Goal: Information Seeking & Learning: Learn about a topic

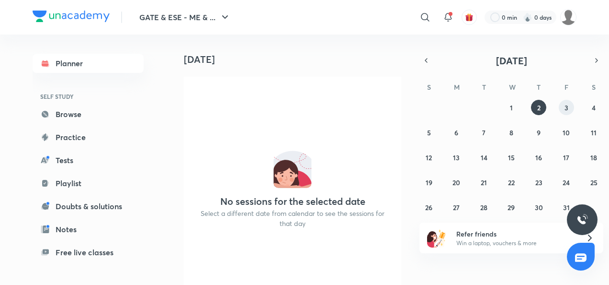
click at [564, 106] on button "3" at bounding box center [566, 107] width 15 height 15
click at [539, 108] on abbr "2" at bounding box center [538, 107] width 3 height 9
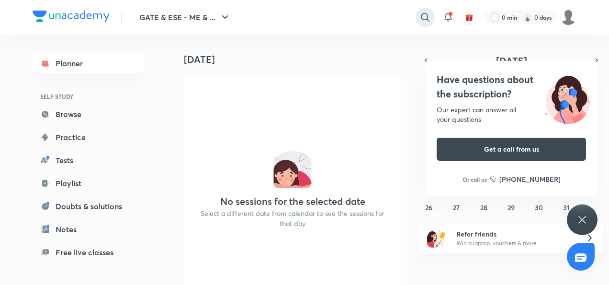
click at [428, 13] on icon at bounding box center [425, 16] width 11 height 11
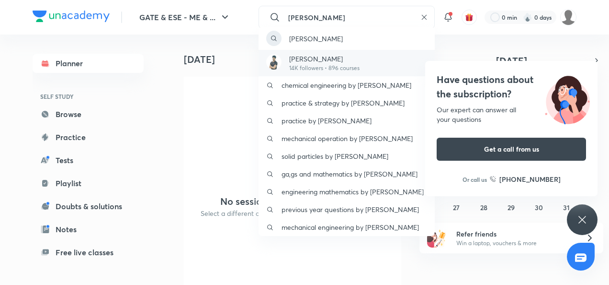
type input "[PERSON_NAME]"
click at [320, 64] on p "14K followers • 896 courses" at bounding box center [324, 68] width 70 height 9
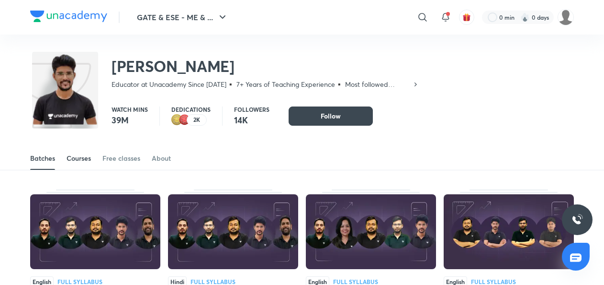
click at [80, 160] on div "Courses" at bounding box center [79, 158] width 24 height 10
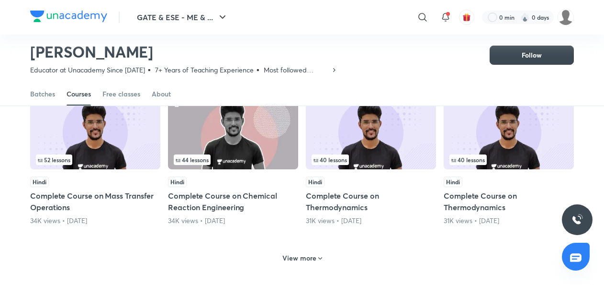
scroll to position [410, 0]
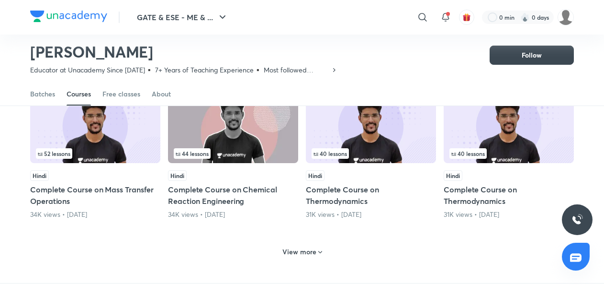
click at [309, 255] on h6 "View more" at bounding box center [300, 252] width 34 height 10
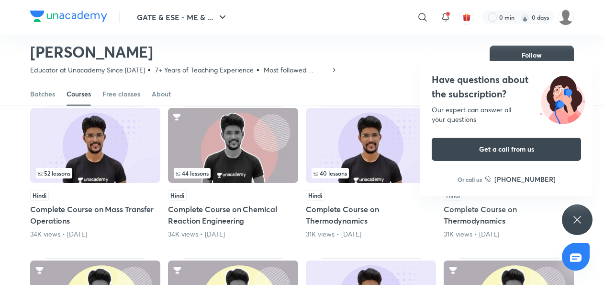
scroll to position [390, 0]
click at [579, 216] on icon at bounding box center [577, 219] width 11 height 11
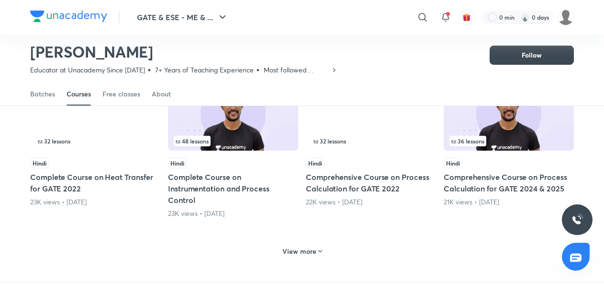
scroll to position [910, 0]
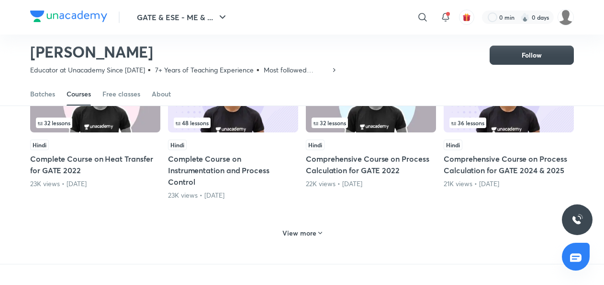
click at [315, 231] on h6 "View more" at bounding box center [300, 233] width 34 height 10
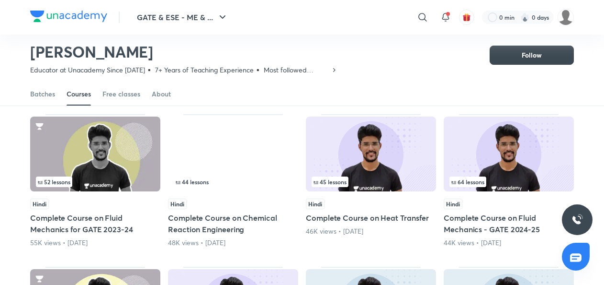
scroll to position [0, 0]
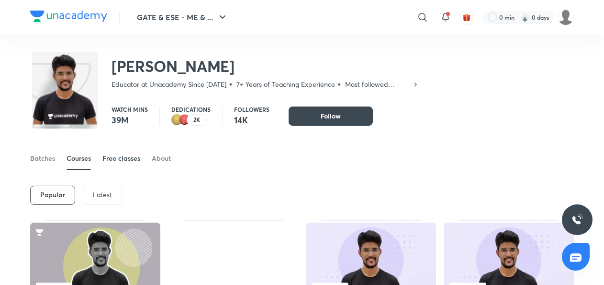
click at [127, 157] on div "Free classes" at bounding box center [122, 158] width 38 height 10
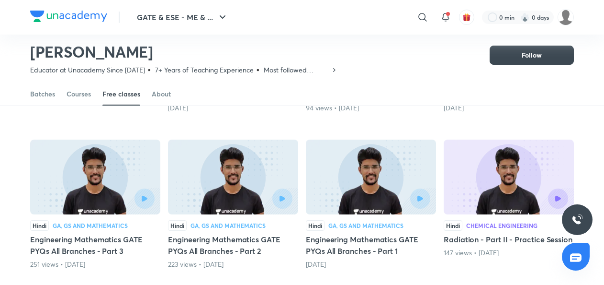
scroll to position [217, 0]
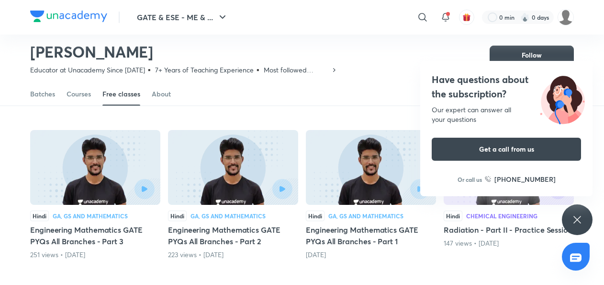
click at [206, 206] on div "Hindi GA, GS and Mathematics Engineering Mathematics GATE PYQs All Branches - P…" at bounding box center [233, 194] width 130 height 129
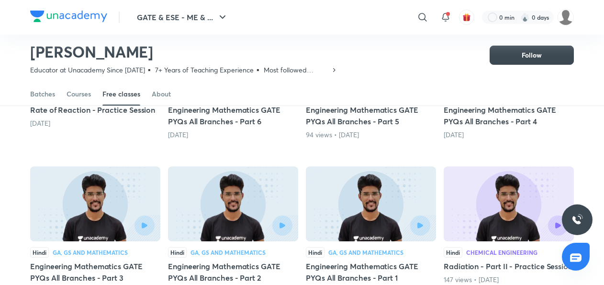
scroll to position [185, 0]
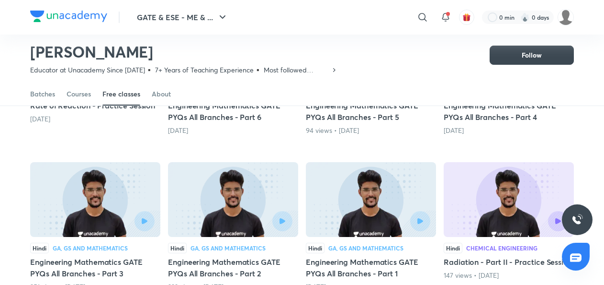
click at [121, 202] on img at bounding box center [95, 199] width 130 height 75
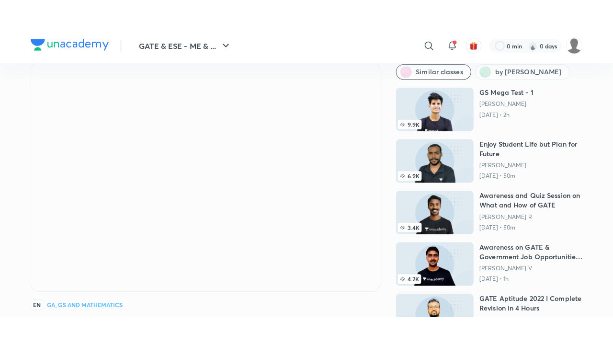
scroll to position [34, 0]
